Goal: Information Seeking & Learning: Learn about a topic

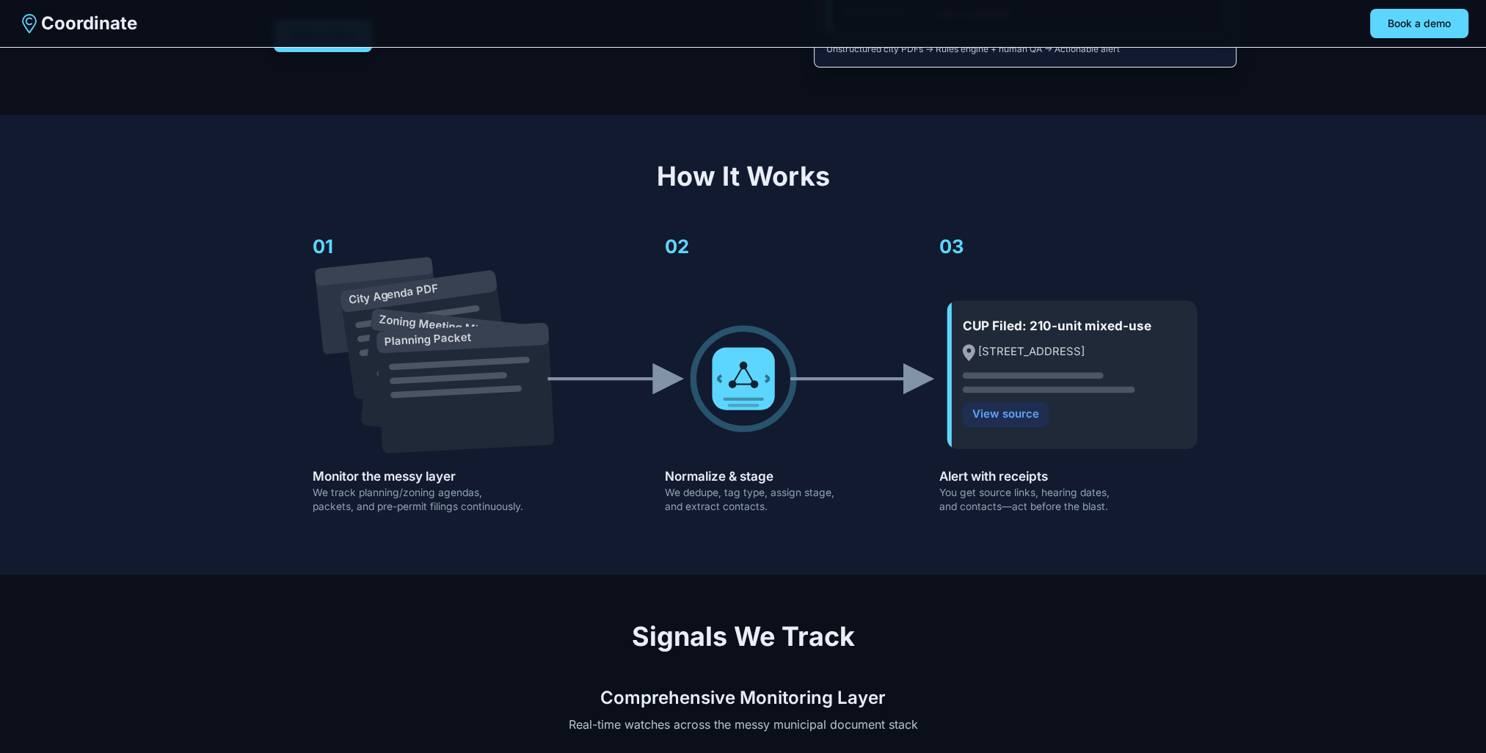
scroll to position [367, 0]
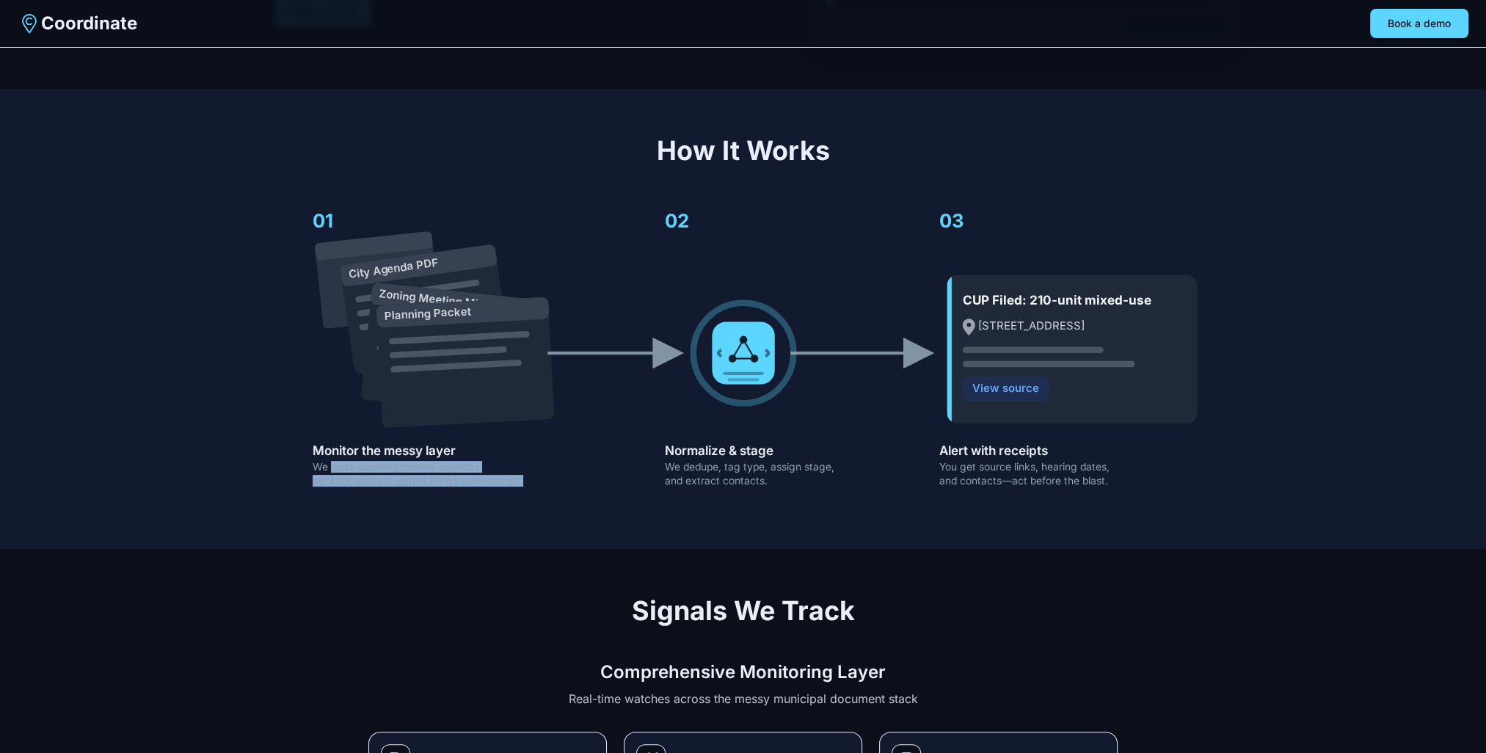
drag, startPoint x: 330, startPoint y: 453, endPoint x: 532, endPoint y: 468, distance: 202.3
click at [532, 468] on icon "City Agenda PDF Zoning Meeting Minutes Planning Packet CUP Filed: 210-unit mixe…" at bounding box center [743, 345] width 939 height 313
drag, startPoint x: 532, startPoint y: 468, endPoint x: 519, endPoint y: 468, distance: 13.2
copy g "track planning/zoning agendas, packets, and pre-permit filings continuously."
drag, startPoint x: 668, startPoint y: 451, endPoint x: 770, endPoint y: 469, distance: 102.8
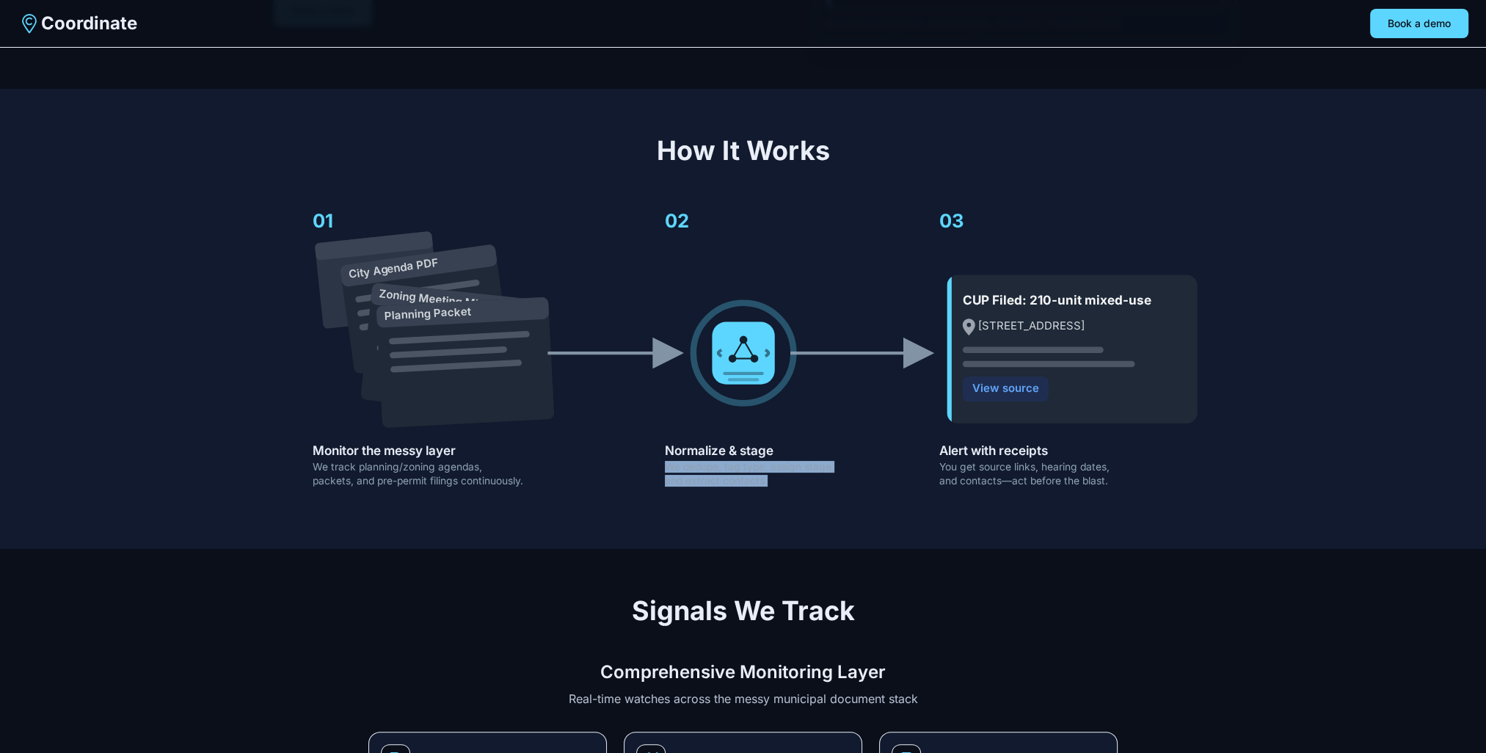
click at [770, 469] on icon "City Agenda PDF Zoning Meeting Minutes Planning Packet CUP Filed: 210-unit mixe…" at bounding box center [743, 345] width 939 height 313
drag, startPoint x: 770, startPoint y: 469, endPoint x: 761, endPoint y: 470, distance: 8.8
copy g "We dedupe, tag type, assign stage, and extract contacts."
drag, startPoint x: 1112, startPoint y: 467, endPoint x: 951, endPoint y: 453, distance: 162.1
click at [951, 453] on icon "City Agenda PDF Zoning Meeting Minutes Planning Packet CUP Filed: 210-unit mixe…" at bounding box center [743, 345] width 939 height 313
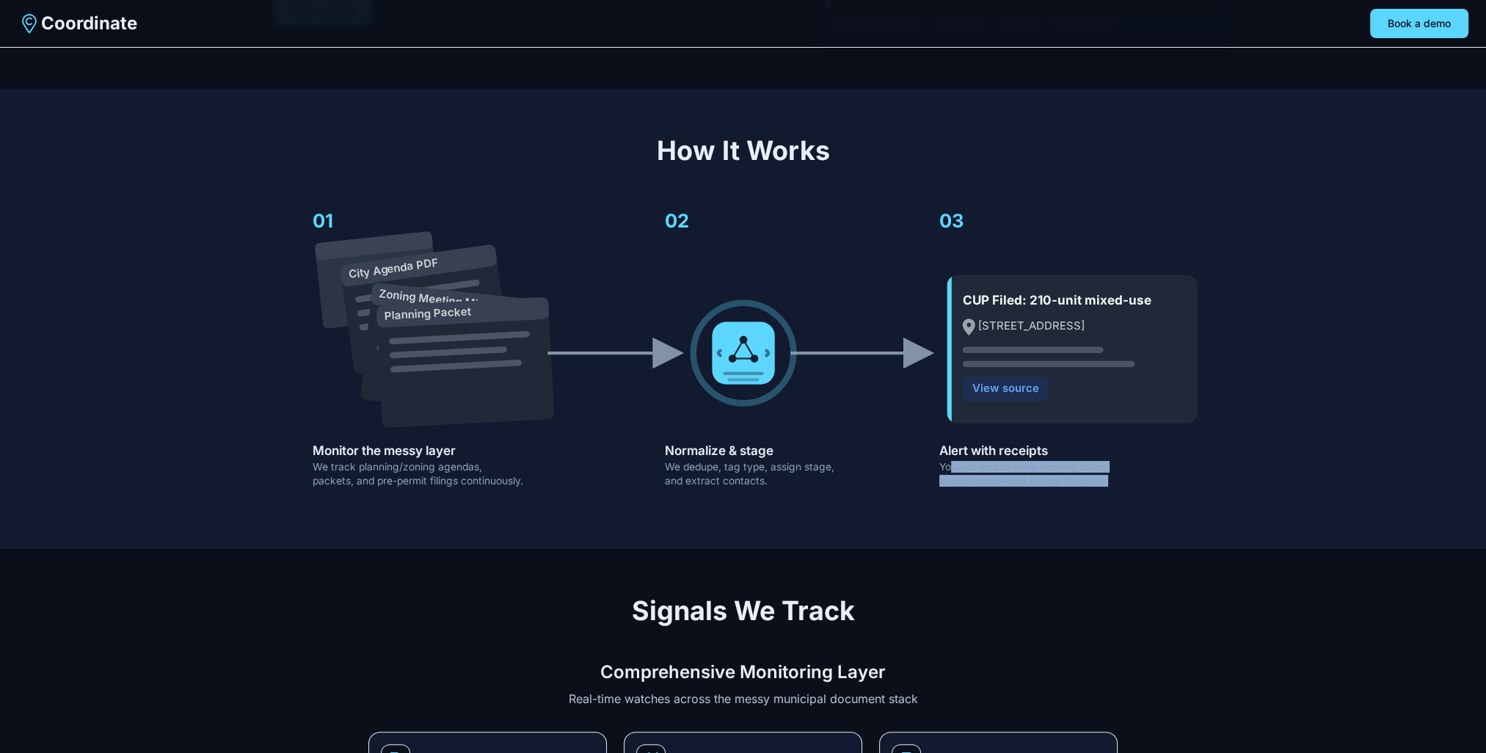
click at [952, 461] on text "You get source links, hearing dates," at bounding box center [1023, 467] width 170 height 12
click at [942, 461] on text "You get source links, hearing dates," at bounding box center [1023, 467] width 170 height 12
drag, startPoint x: 977, startPoint y: 453, endPoint x: 1004, endPoint y: 471, distance: 31.7
click at [1004, 471] on g "01 Monitor the messy layer We track planning/zoning agendas, packets, and pre-p…" at bounding box center [711, 347] width 796 height 277
drag, startPoint x: 1004, startPoint y: 471, endPoint x: 993, endPoint y: 470, distance: 11.0
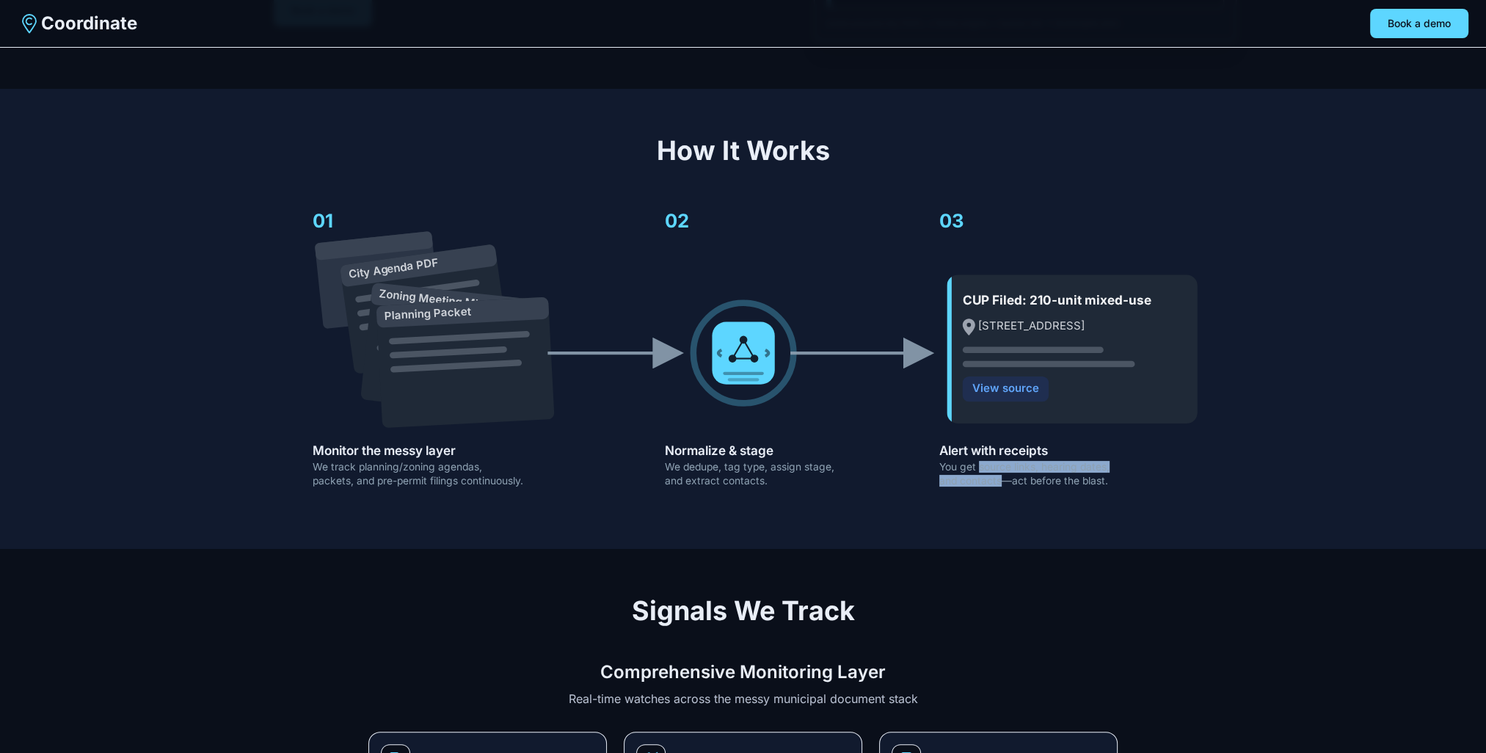
copy g "source links, hearing dates, and contacts"
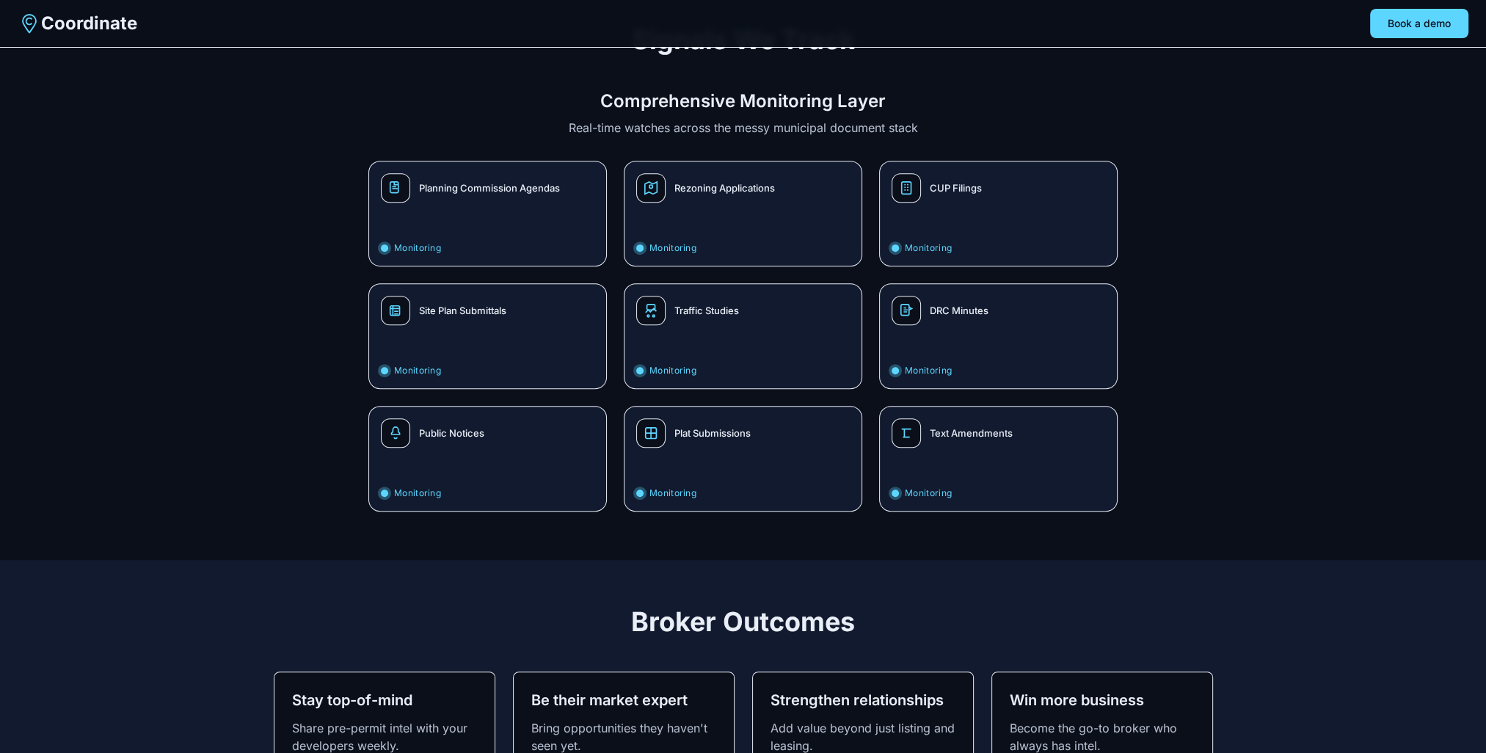
scroll to position [0, 0]
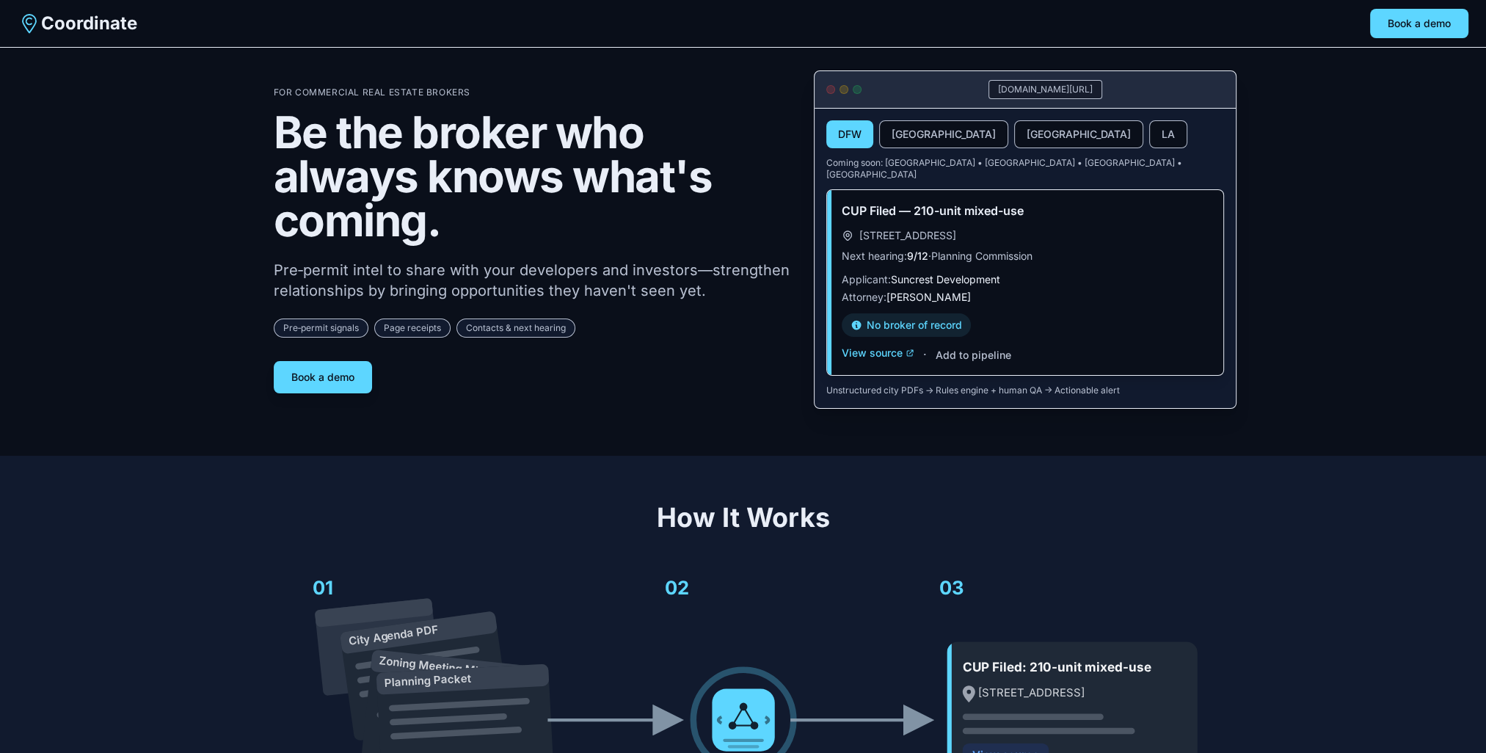
drag, startPoint x: 1319, startPoint y: 602, endPoint x: 1238, endPoint y: 34, distance: 573.6
